Goal: Information Seeking & Learning: Find specific fact

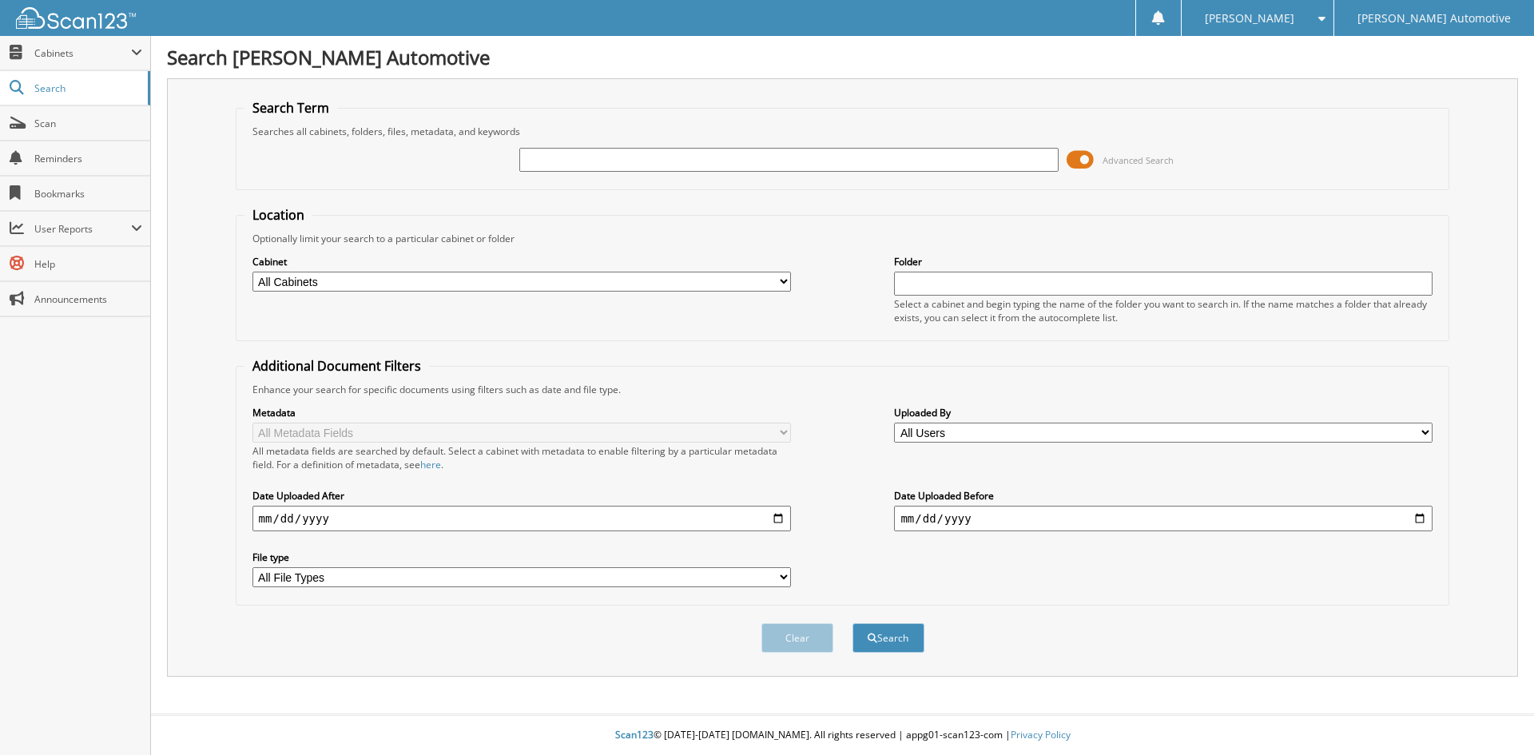
click at [601, 158] on input "text" at bounding box center [788, 160] width 538 height 24
type input "[PERSON_NAME]"
click at [852, 623] on button "Search" at bounding box center [888, 638] width 72 height 30
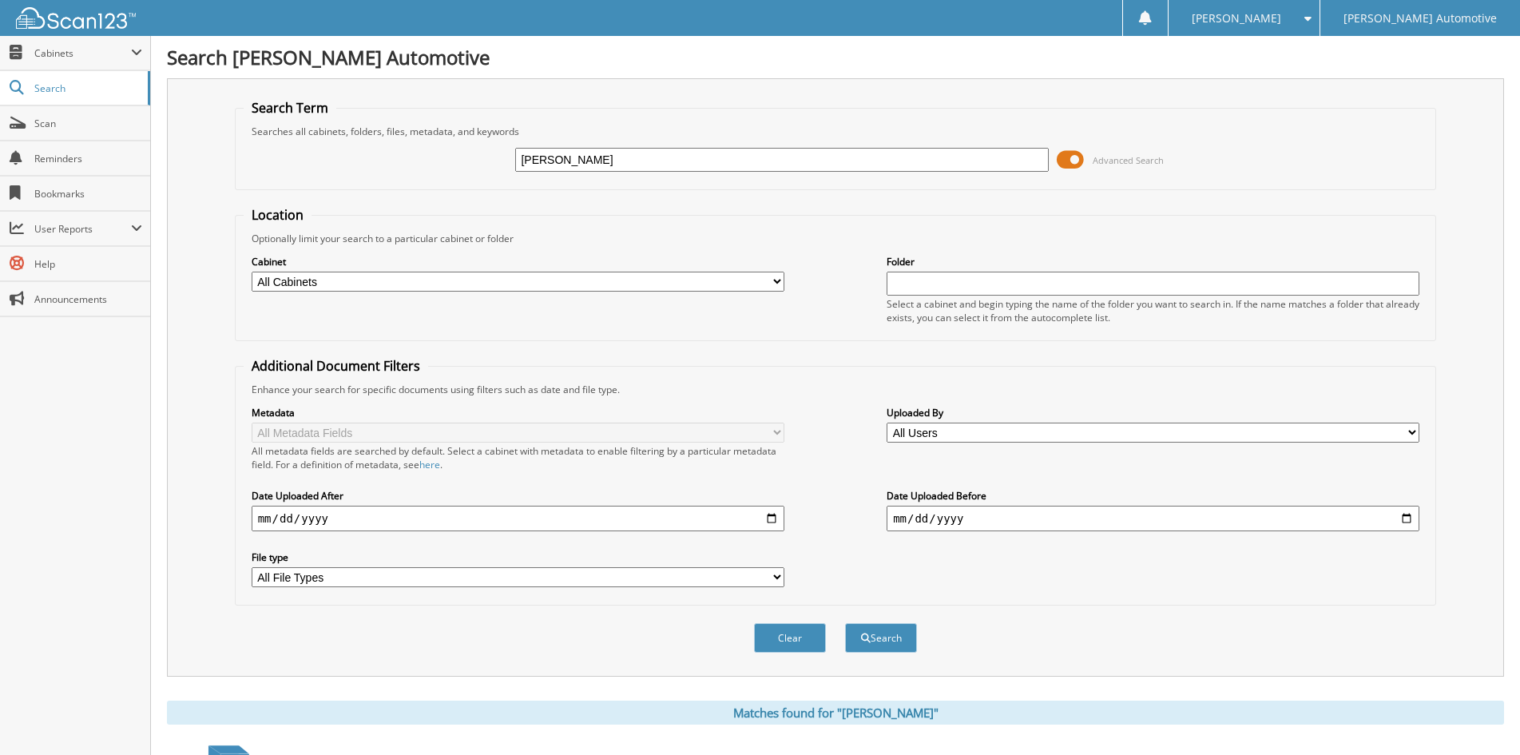
drag, startPoint x: 682, startPoint y: 160, endPoint x: 570, endPoint y: 162, distance: 111.9
click at [570, 162] on input "[PERSON_NAME]" at bounding box center [781, 160] width 533 height 24
drag, startPoint x: 702, startPoint y: 155, endPoint x: 661, endPoint y: 156, distance: 41.5
click at [661, 156] on input "JUNEAU" at bounding box center [781, 160] width 533 height 24
type input "[PERSON_NAME]"
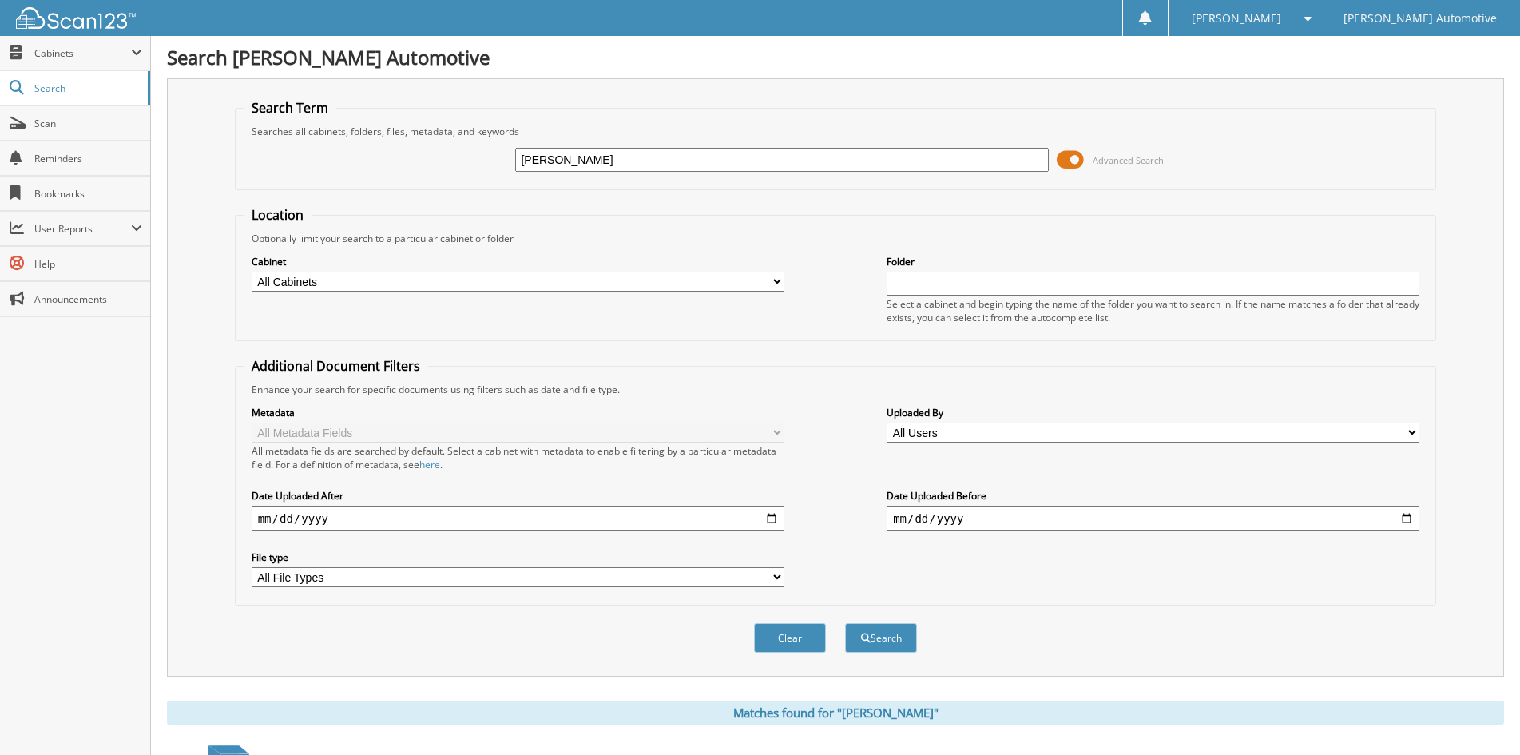
click at [845, 623] on button "Search" at bounding box center [881, 638] width 72 height 30
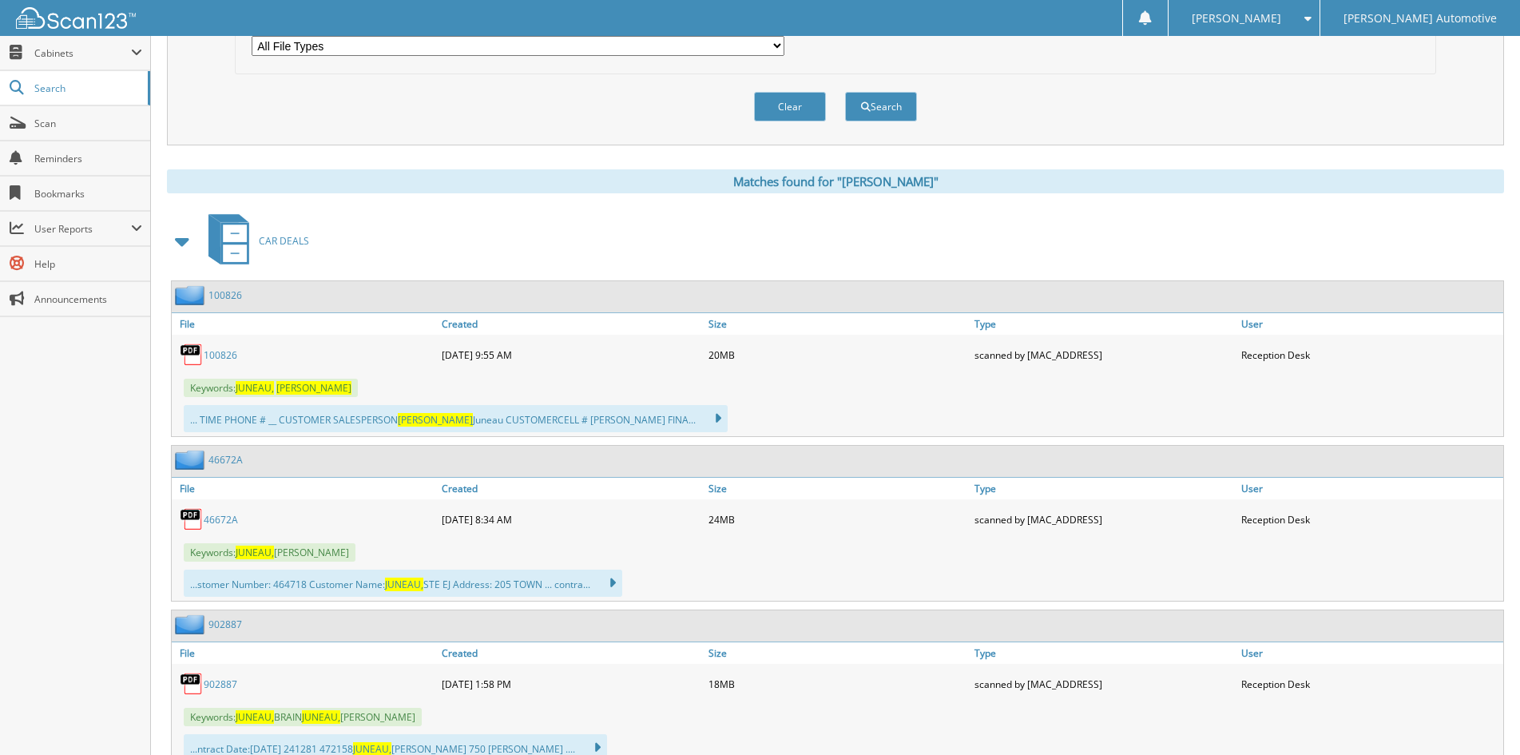
scroll to position [559, 0]
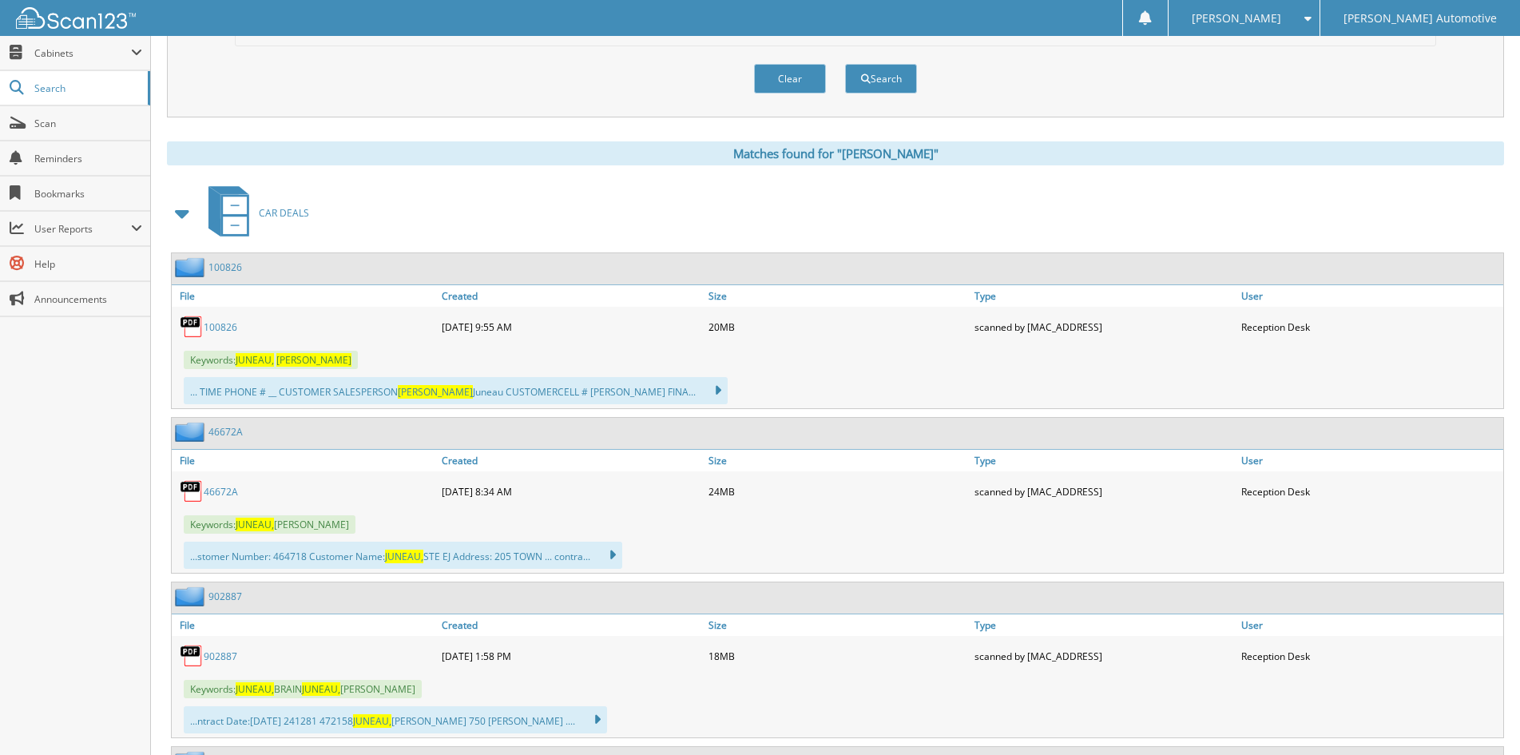
click at [224, 330] on link "100826" at bounding box center [221, 327] width 34 height 14
